Goal: Task Accomplishment & Management: Manage account settings

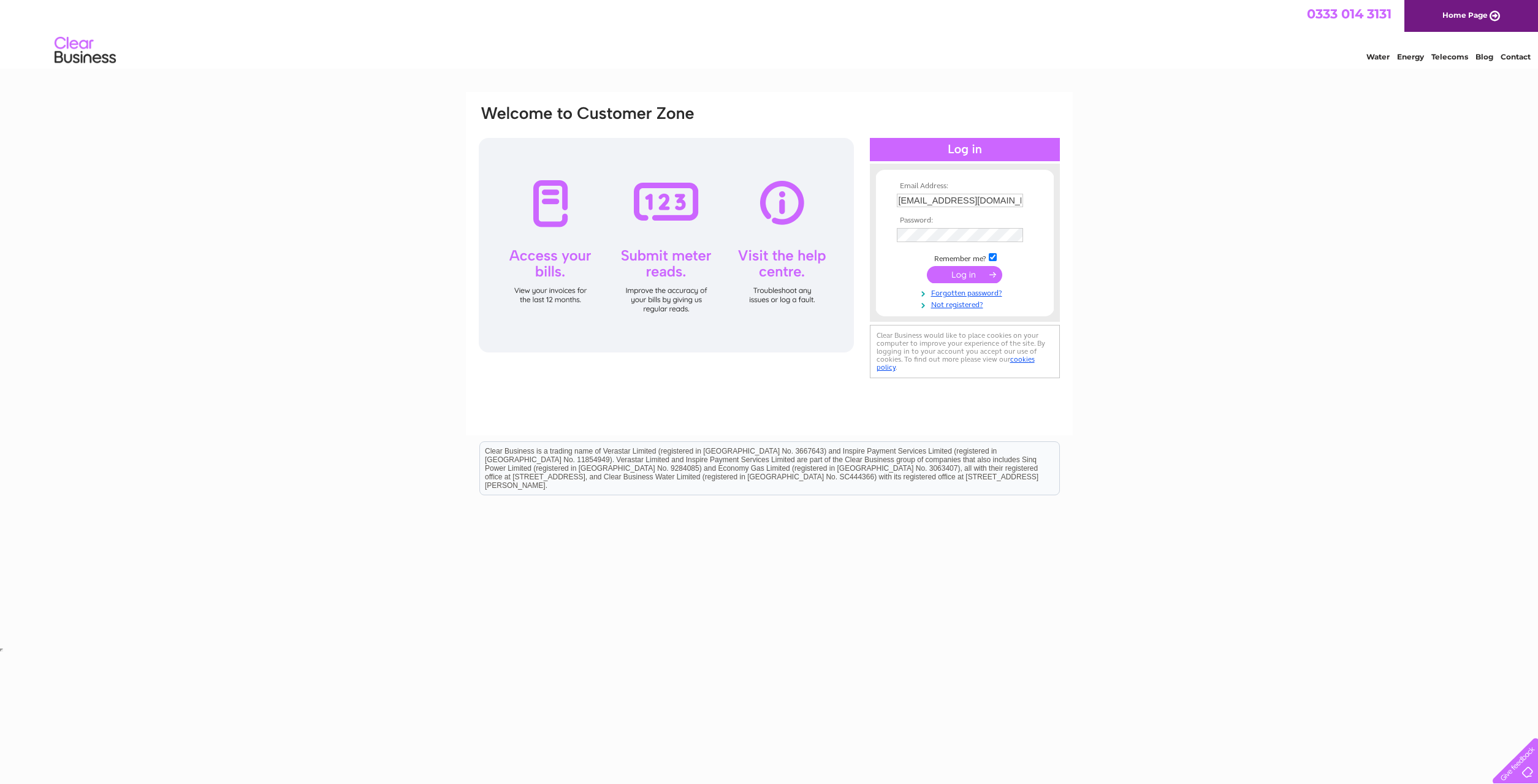
click at [956, 275] on input "submit" at bounding box center [964, 275] width 76 height 18
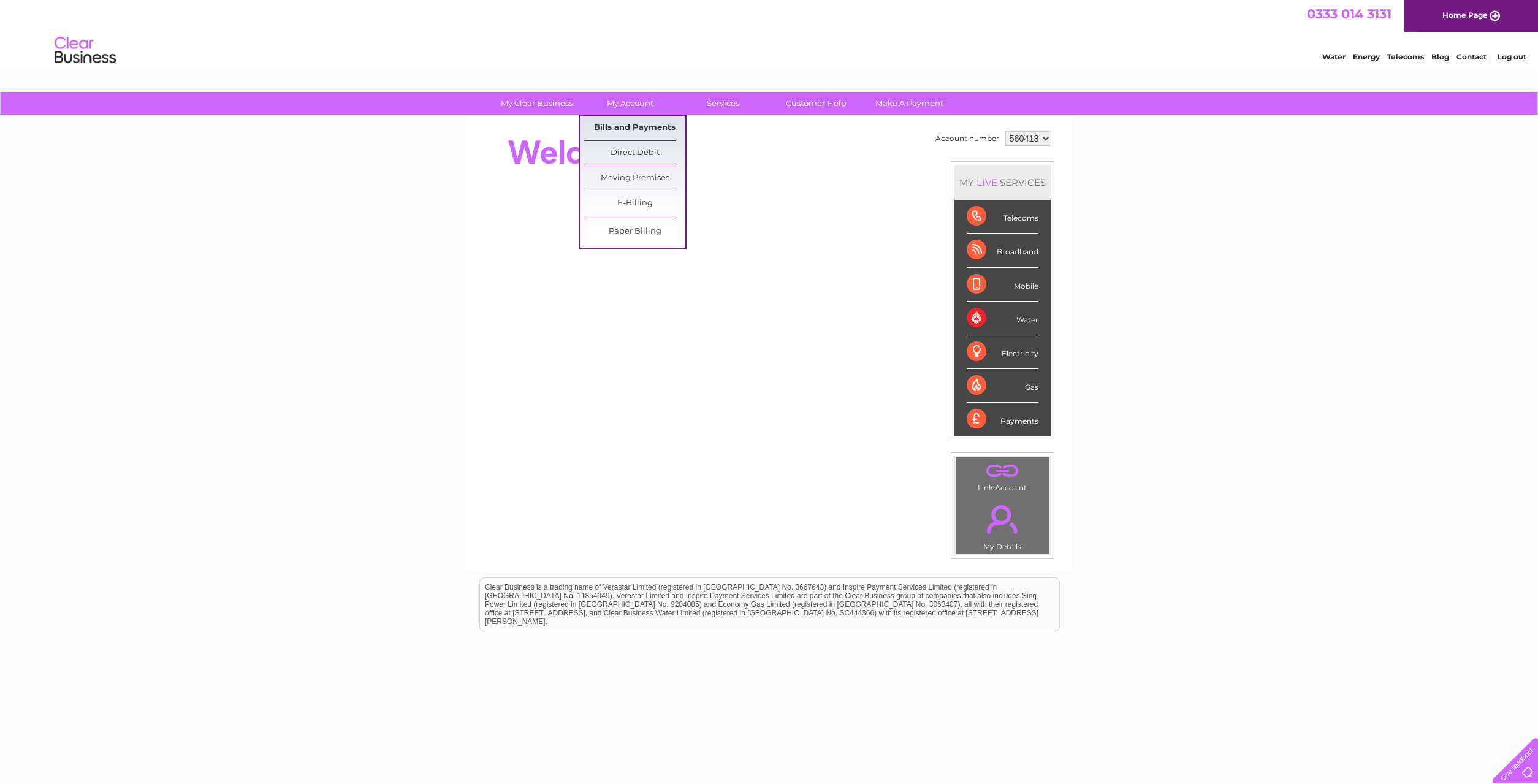
click at [627, 126] on link "Bills and Payments" at bounding box center [634, 128] width 101 height 25
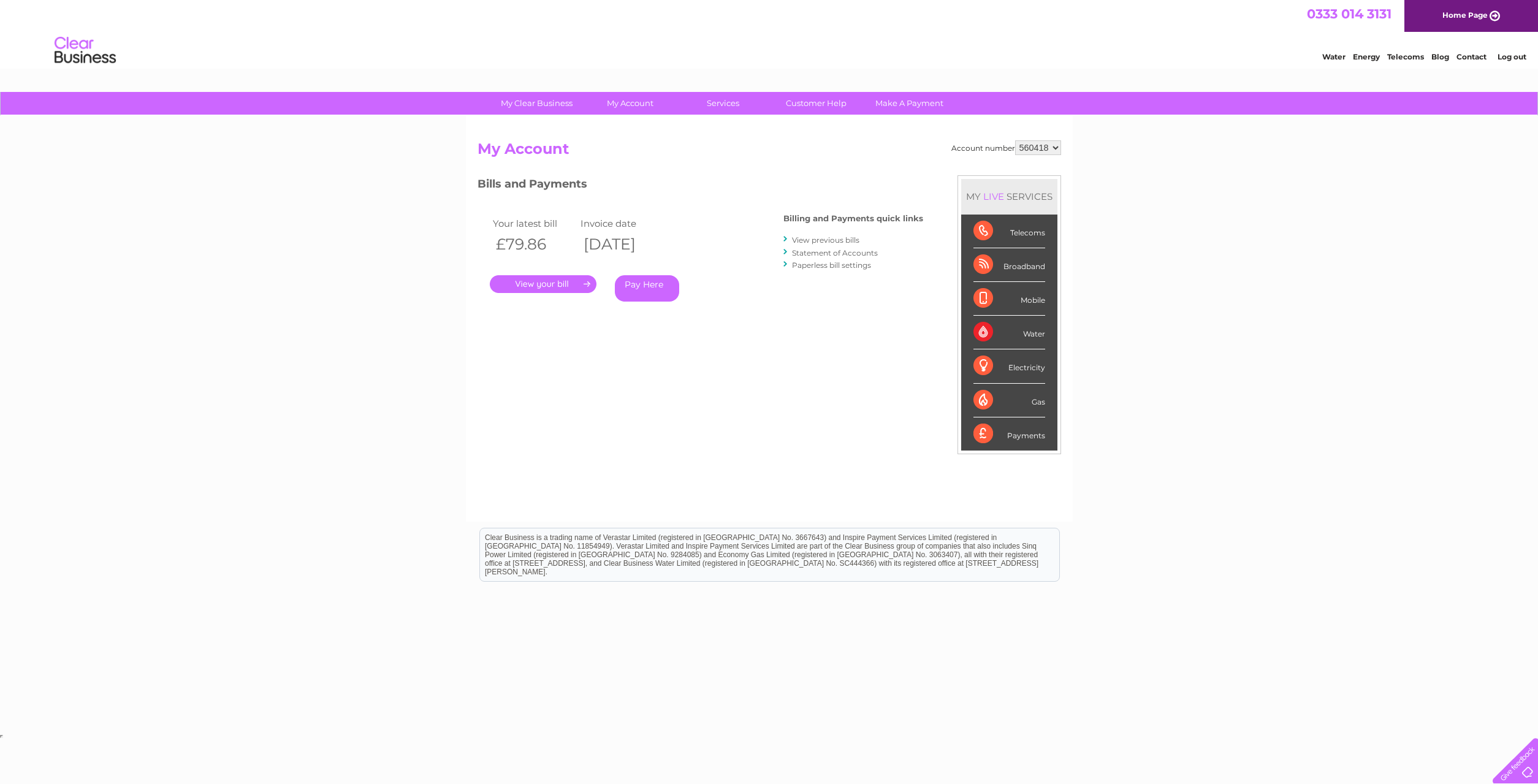
click at [541, 279] on link "." at bounding box center [543, 284] width 107 height 18
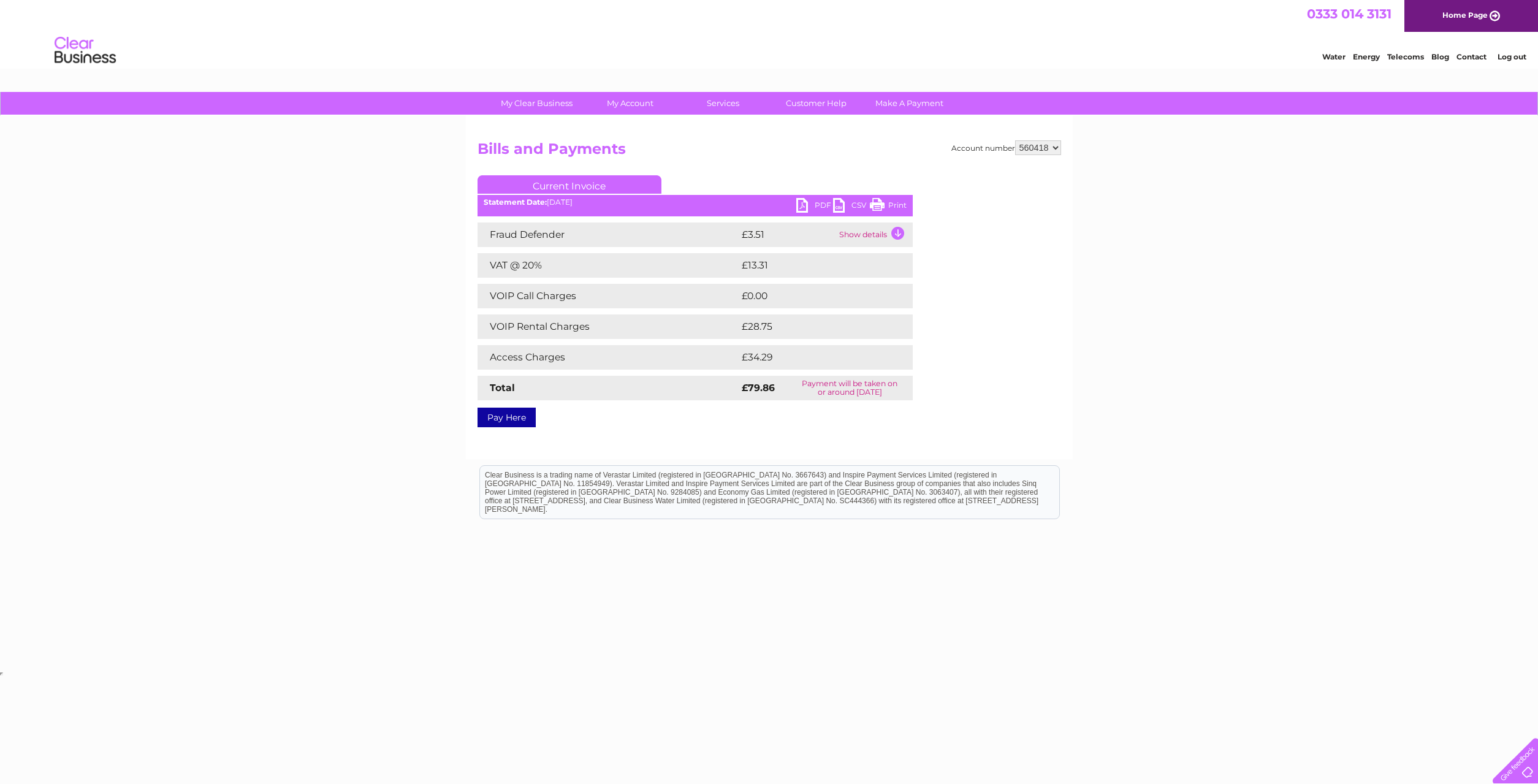
click at [816, 203] on link "PDF" at bounding box center [814, 207] width 37 height 18
